Goal: Navigation & Orientation: Find specific page/section

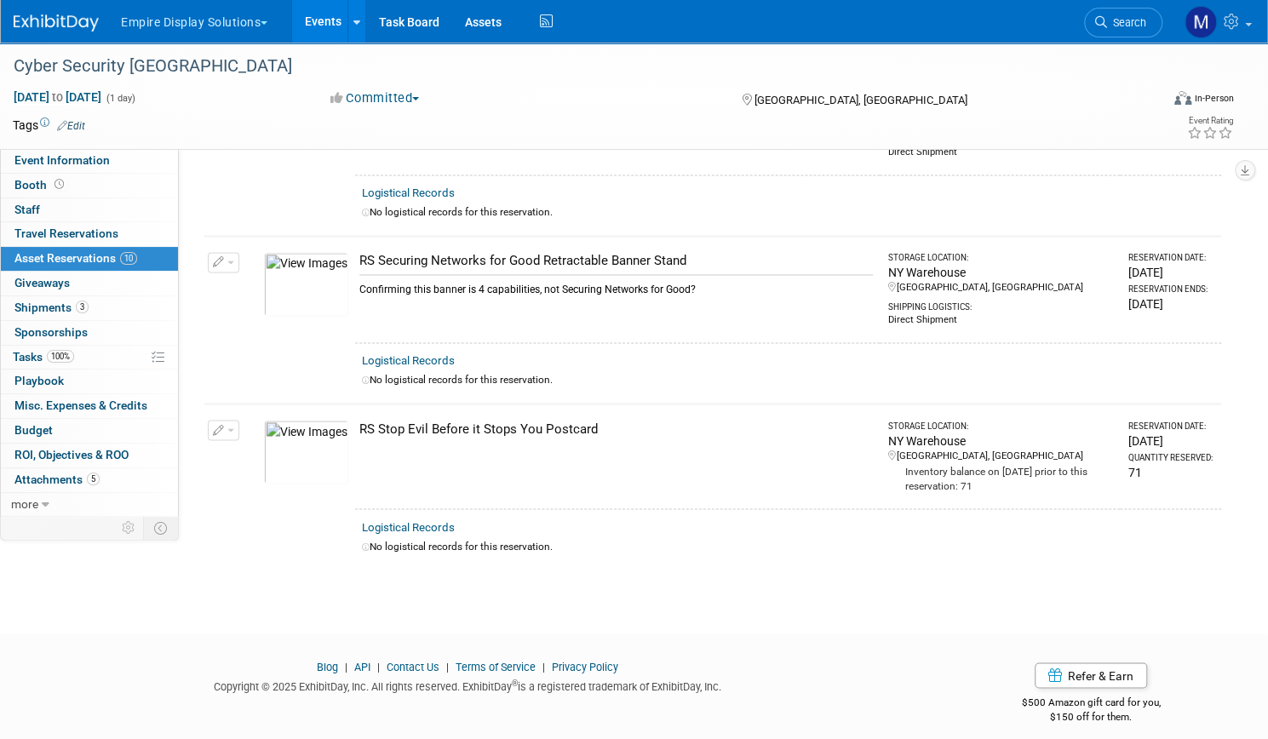
scroll to position [1491, 0]
click at [289, 17] on button "Empire Display Solutions" at bounding box center [203, 18] width 169 height 37
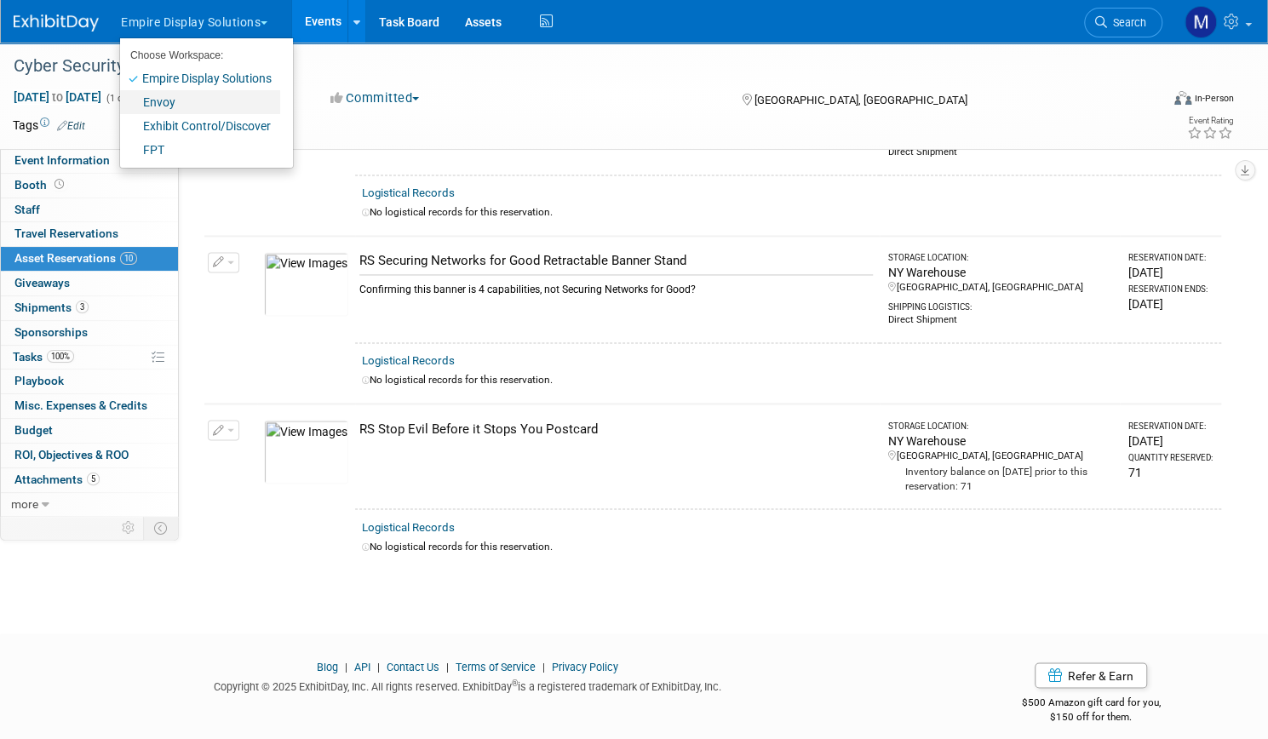
click at [225, 106] on link "Envoy" at bounding box center [200, 102] width 160 height 24
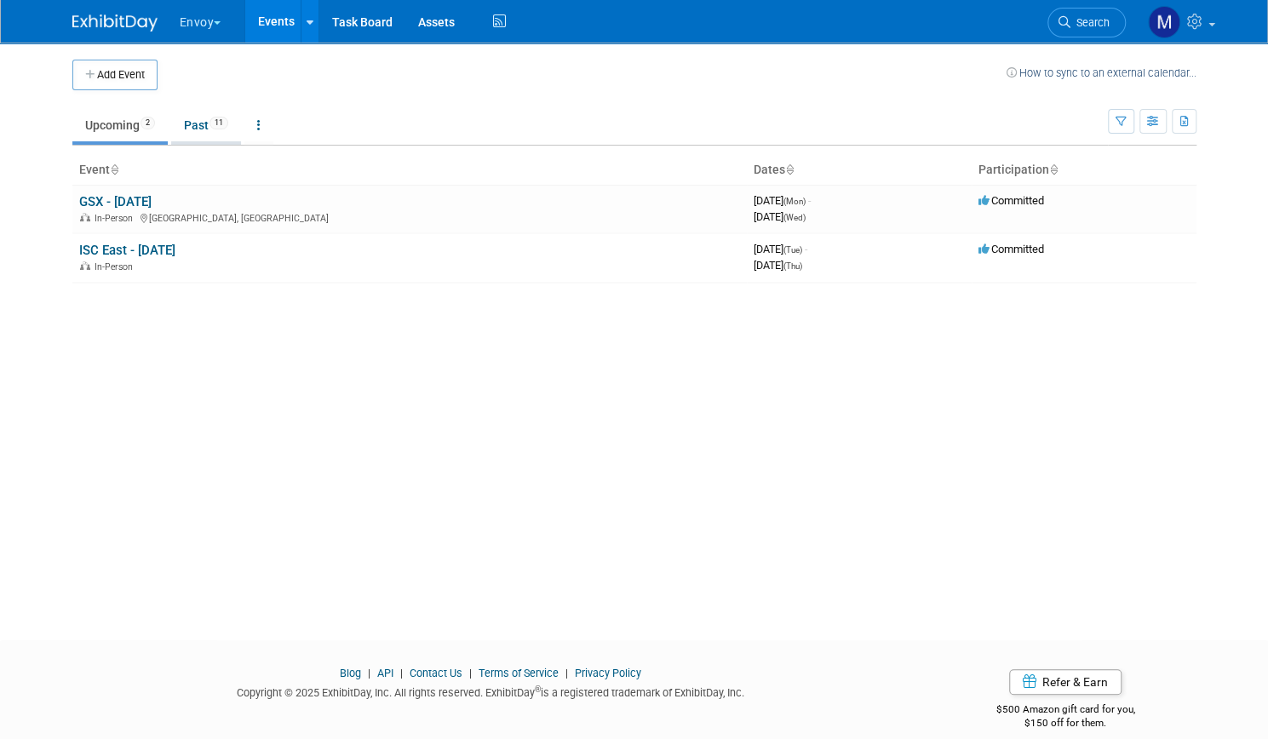
click at [197, 123] on link "Past 11" at bounding box center [206, 125] width 70 height 32
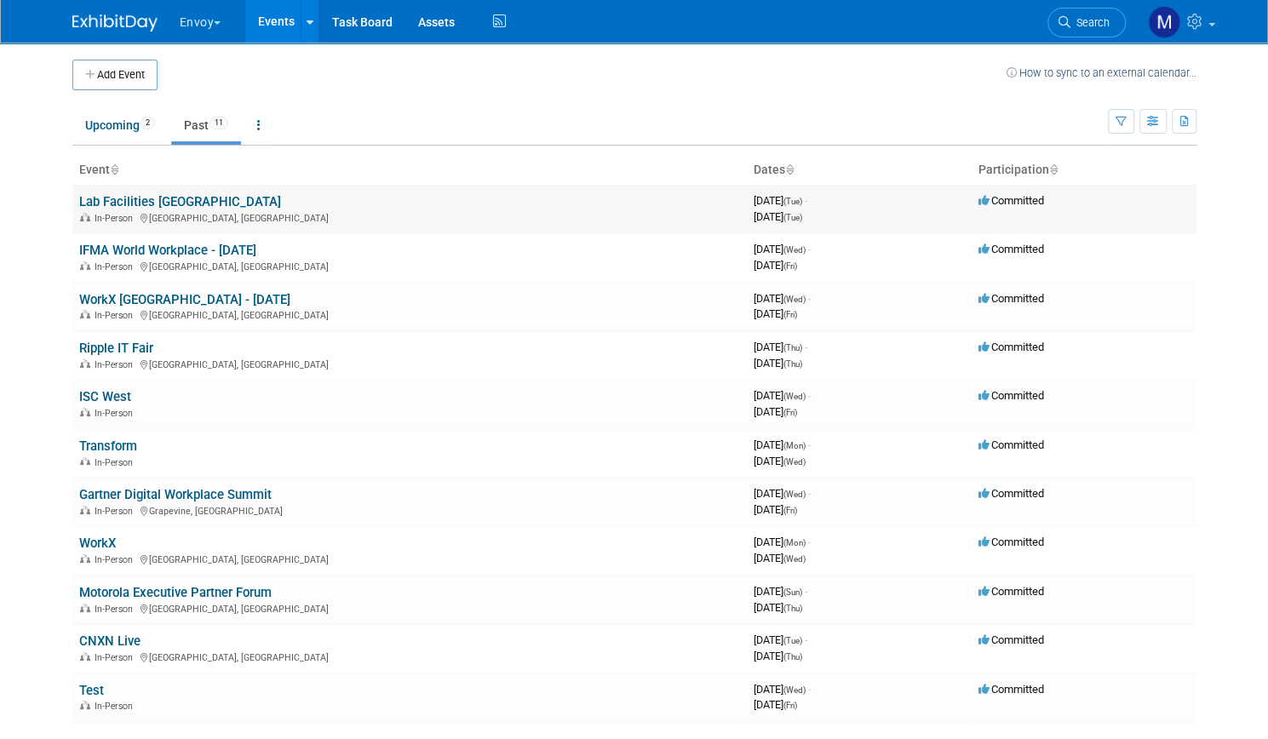
click at [156, 195] on link "Lab Facilities [GEOGRAPHIC_DATA]" at bounding box center [180, 201] width 202 height 15
